Goal: Information Seeking & Learning: Check status

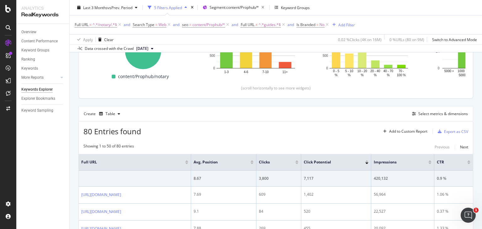
scroll to position [118, 0]
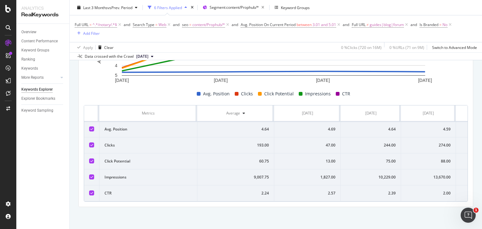
scroll to position [250, 0]
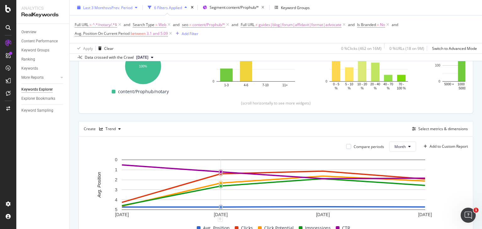
scroll to position [108, 0]
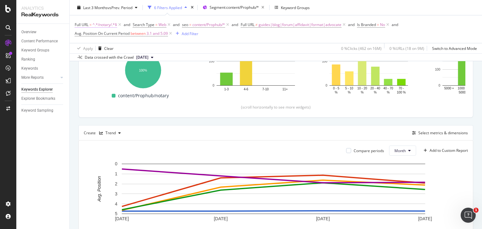
click at [104, 24] on span "^.*/notary/.*$" at bounding box center [105, 24] width 24 height 9
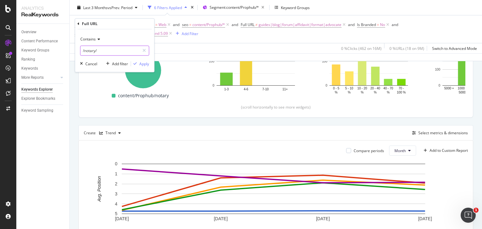
click at [107, 54] on input "/notary/" at bounding box center [109, 51] width 59 height 10
paste input "https://www.nobroker.in/prophub/notary/advocate/"
type input "https://www.nobroker.in/prophub/notary/advocate/"
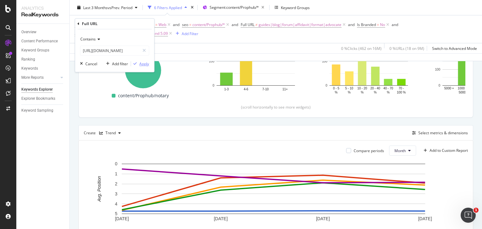
scroll to position [0, 0]
click at [142, 64] on div "Apply" at bounding box center [144, 63] width 10 height 5
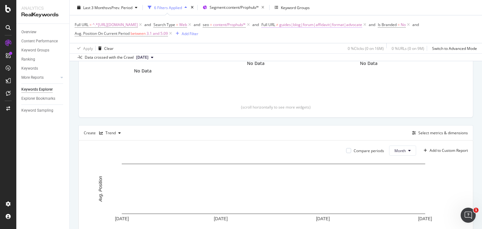
click at [362, 25] on span "guides|blog|forum|affidavit|format|advocate" at bounding box center [320, 24] width 83 height 9
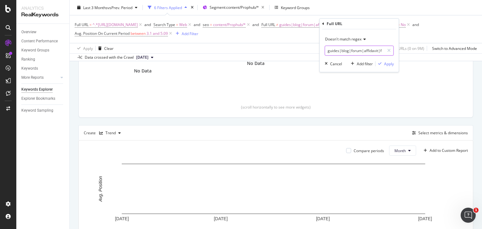
click at [369, 53] on input "guides|blog|forum|affidavit|format|advocate" at bounding box center [354, 51] width 59 height 10
type input "guides|blog|forum|affidavit|format"
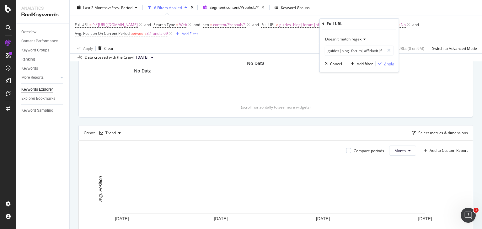
click at [390, 63] on div "Apply" at bounding box center [389, 63] width 10 height 5
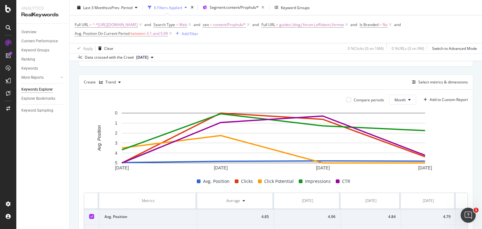
scroll to position [237, 0]
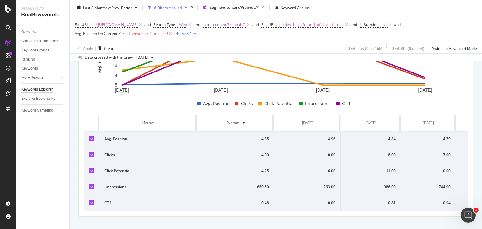
click at [148, 34] on span "3.1 and 5.09" at bounding box center [157, 33] width 21 height 9
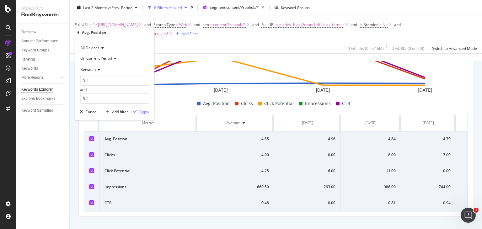
click at [138, 113] on div "button" at bounding box center [135, 112] width 8 height 4
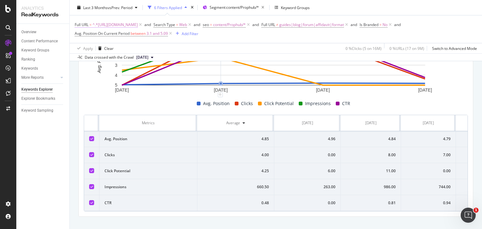
click at [138, 25] on span "^.*https://www.nobroker.in/prophub/notary/advocate/.*$" at bounding box center [115, 24] width 45 height 9
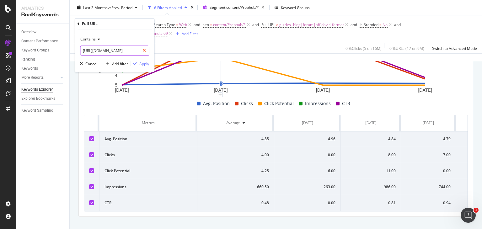
click at [145, 51] on icon at bounding box center [144, 51] width 3 height 4
click at [115, 53] on input "text" at bounding box center [114, 51] width 68 height 10
paste input "https://www.nobroker.in/prophub/nris/"
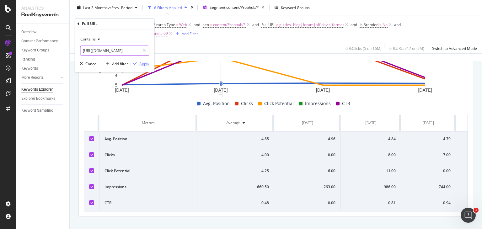
type input "https://www.nobroker.in/prophub/nris/"
click at [142, 63] on div "Apply" at bounding box center [144, 63] width 10 height 5
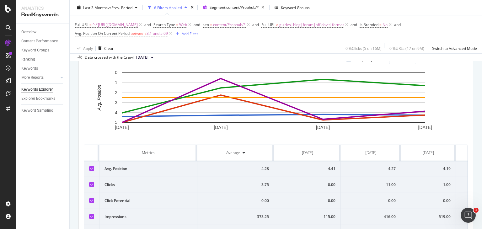
scroll to position [237, 0]
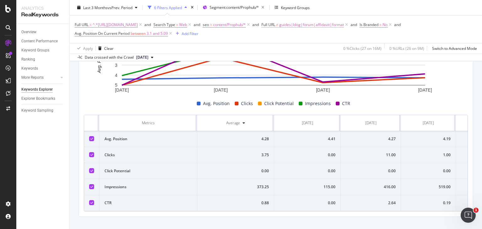
click at [330, 24] on span "guides|blog|forum|affidavit|format" at bounding box center [311, 24] width 65 height 9
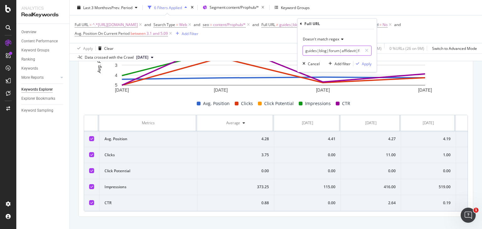
click at [354, 49] on input "guides|blog|forum|affidavit|format" at bounding box center [332, 51] width 59 height 10
paste input "nri-guides"
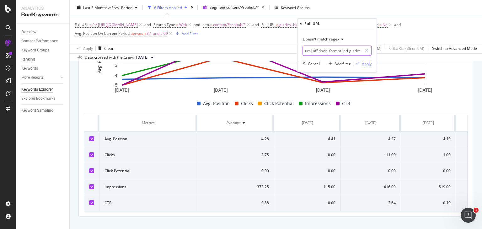
type input "guides|blog|forum|affidavit|format|nri-guides"
click at [366, 66] on div "Apply" at bounding box center [367, 63] width 10 height 5
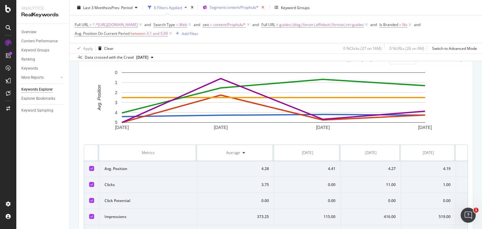
scroll to position [237, 0]
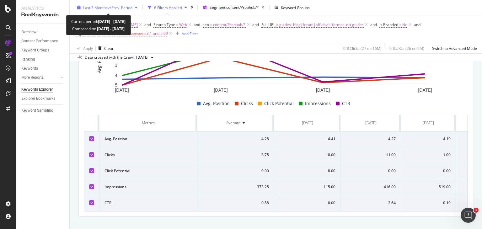
click at [127, 8] on span "vs Prev. Period" at bounding box center [120, 7] width 25 height 5
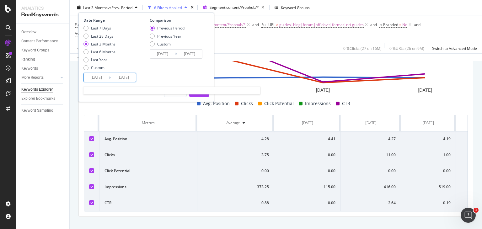
click at [100, 78] on input "2025/06/21" at bounding box center [96, 77] width 25 height 9
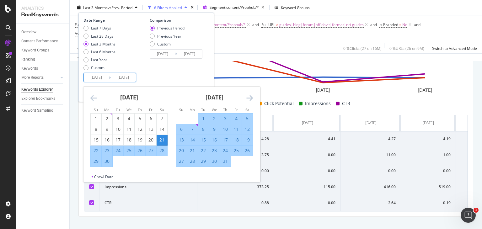
click at [251, 98] on icon "Move forward to switch to the next month." at bounding box center [249, 98] width 7 height 8
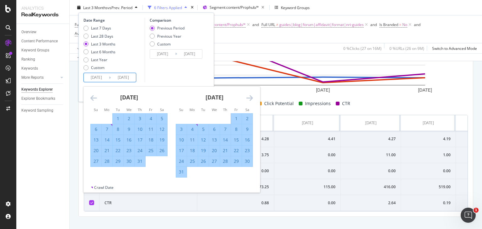
click at [251, 98] on icon "Move forward to switch to the next month." at bounding box center [249, 98] width 7 height 8
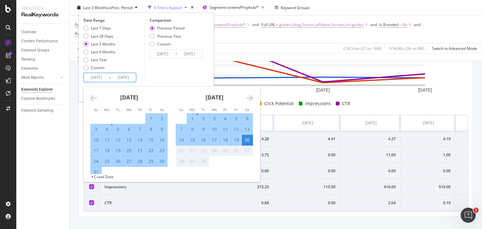
click at [182, 152] on div "21" at bounding box center [181, 151] width 11 height 6
click at [200, 139] on div "16" at bounding box center [203, 140] width 11 height 6
type input "2025/09/16"
type input "2025/09/11"
type input "2025/09/15"
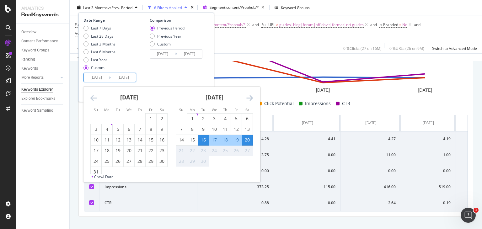
click at [250, 140] on div "20" at bounding box center [247, 140] width 11 height 6
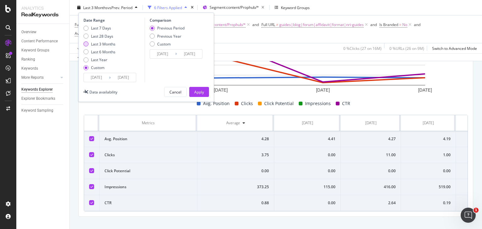
click at [86, 44] on div "Last 3 Months" at bounding box center [85, 43] width 5 height 5
type input "2025/06/21"
type input "2025/03/21"
type input "2025/06/20"
click at [202, 93] on div "Apply" at bounding box center [199, 91] width 10 height 5
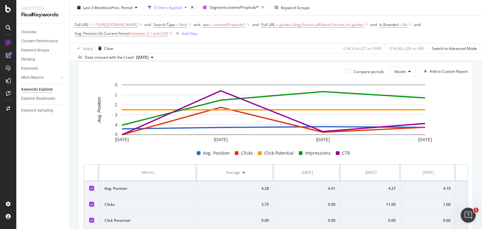
scroll to position [250, 0]
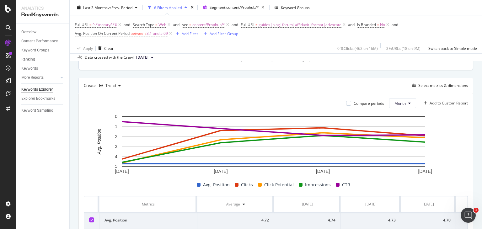
scroll to position [156, 0]
click at [111, 87] on div "Trend" at bounding box center [110, 86] width 10 height 4
click at [115, 98] on div "Table" at bounding box center [117, 95] width 10 height 5
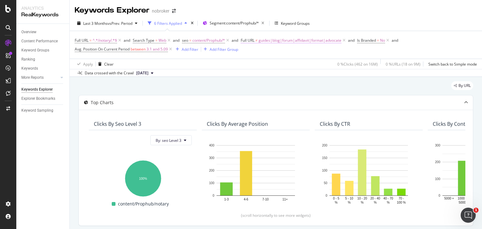
click at [322, 40] on span "guides|blog|forum|affidavit|format|advocate" at bounding box center [300, 40] width 83 height 9
click at [103, 39] on span "^.*/notary/.*$" at bounding box center [105, 40] width 24 height 9
click at [168, 89] on div "By URL" at bounding box center [275, 88] width 395 height 14
click at [104, 39] on span "^.*/notary/.*$" at bounding box center [105, 40] width 24 height 9
